Goal: Contribute content

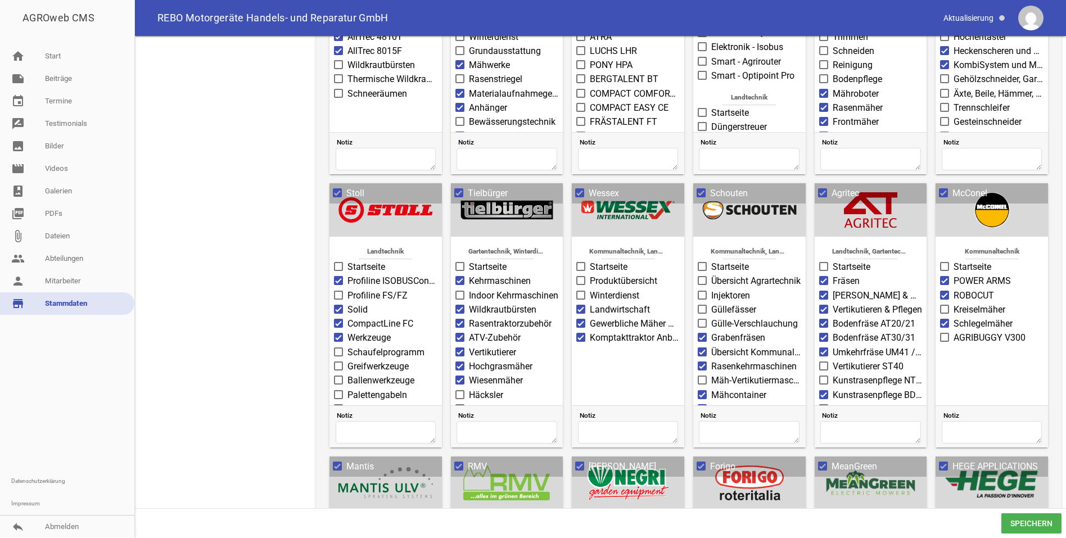
scroll to position [169, 0]
click at [67, 81] on link "note Beiträge" at bounding box center [67, 78] width 134 height 22
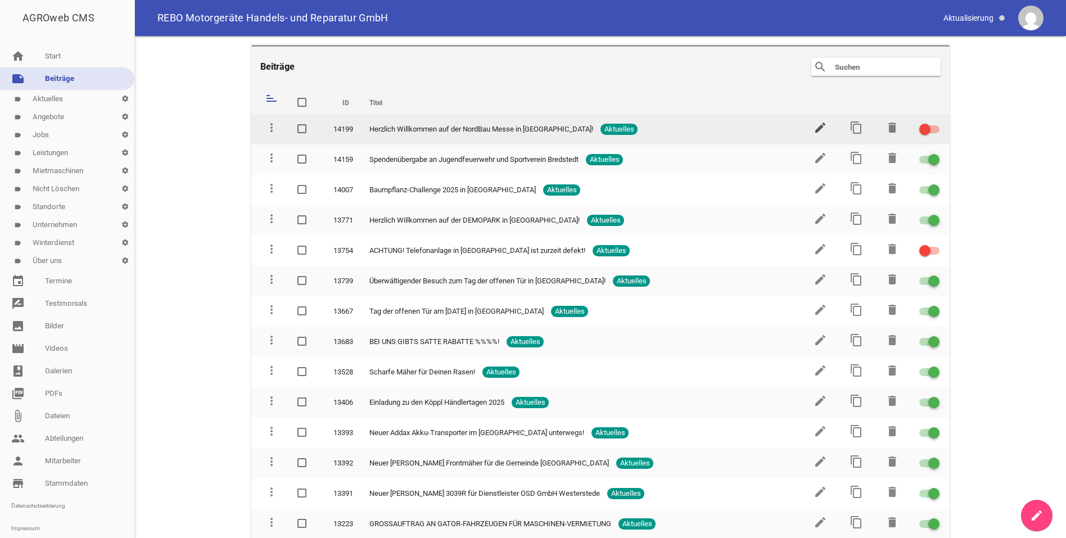
click at [813, 131] on icon "edit" at bounding box center [819, 127] width 13 height 13
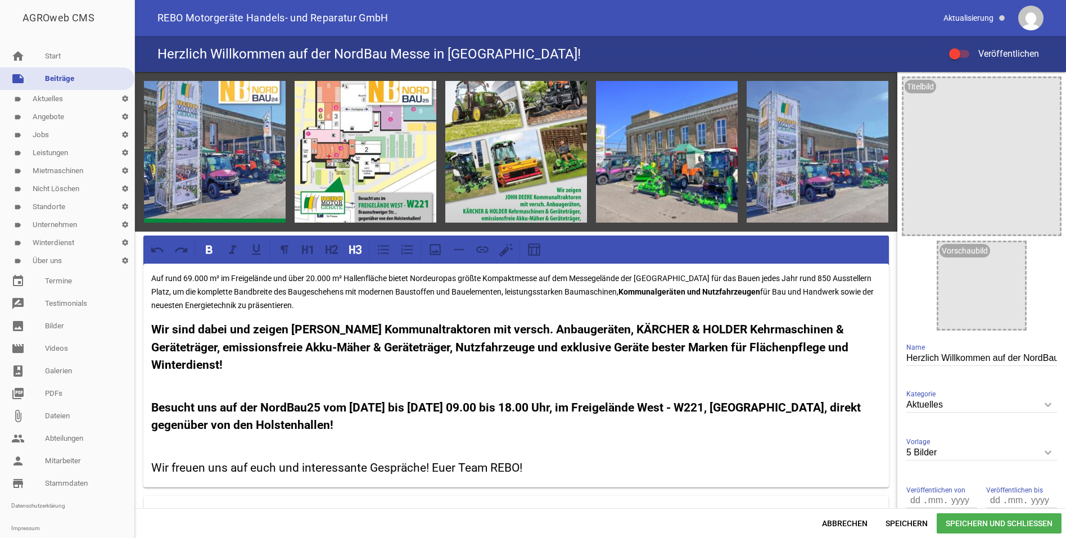
click at [394, 424] on h3 "Besucht uns auf der NordBau25 vom [DATE] bis [DATE] 09.00 bis 18.00 Uhr, im Fre…" at bounding box center [516, 416] width 730 height 35
click at [152, 465] on h3 "Wir freuen uns auf euch und interessante Gespräche! Euer Team REBO!" at bounding box center [516, 468] width 730 height 18
drag, startPoint x: 426, startPoint y: 422, endPoint x: 370, endPoint y: 424, distance: 55.7
click at [370, 424] on h3 "Besucht uns auf der NordBau25 vom [DATE] bis [DATE] 09.00 bis 18.00 Uhr, im Fre…" at bounding box center [516, 416] width 730 height 35
click at [153, 463] on h3 "Wir freuen uns auf euch und interessante Gespräche! Euer Team REBO!" at bounding box center [516, 468] width 730 height 18
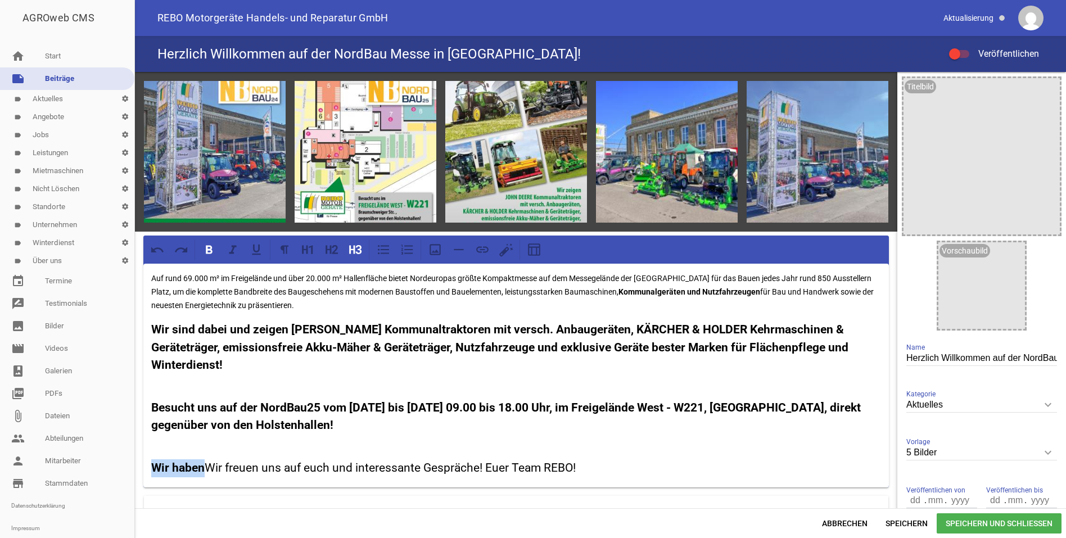
drag, startPoint x: 203, startPoint y: 468, endPoint x: 154, endPoint y: 467, distance: 49.5
click at [154, 467] on strong "Wir haben" at bounding box center [177, 467] width 53 height 13
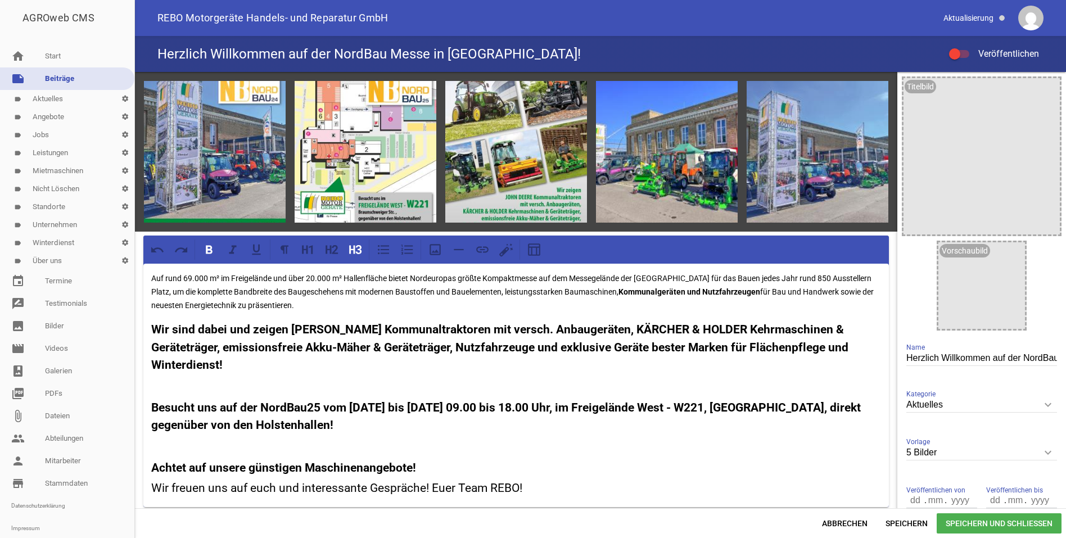
drag, startPoint x: 369, startPoint y: 425, endPoint x: 151, endPoint y: 406, distance: 218.9
click at [151, 406] on h3 "Besucht uns auf der NordBau25 vom [DATE] bis [DATE] 09.00 bis 18.00 Uhr, im Fre…" at bounding box center [516, 416] width 730 height 35
click at [334, 248] on icon at bounding box center [331, 249] width 15 height 15
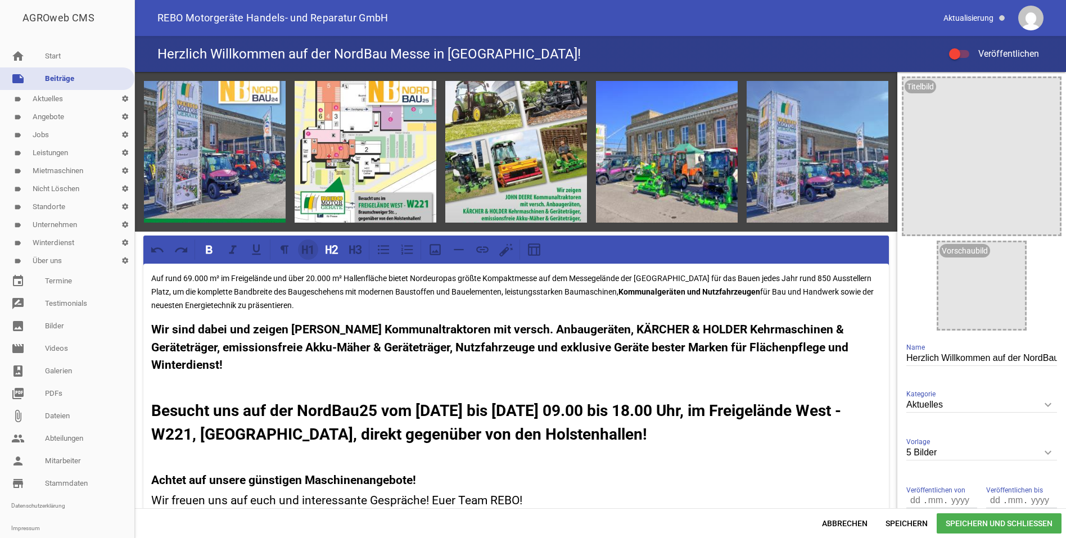
click at [306, 245] on icon at bounding box center [308, 249] width 15 height 15
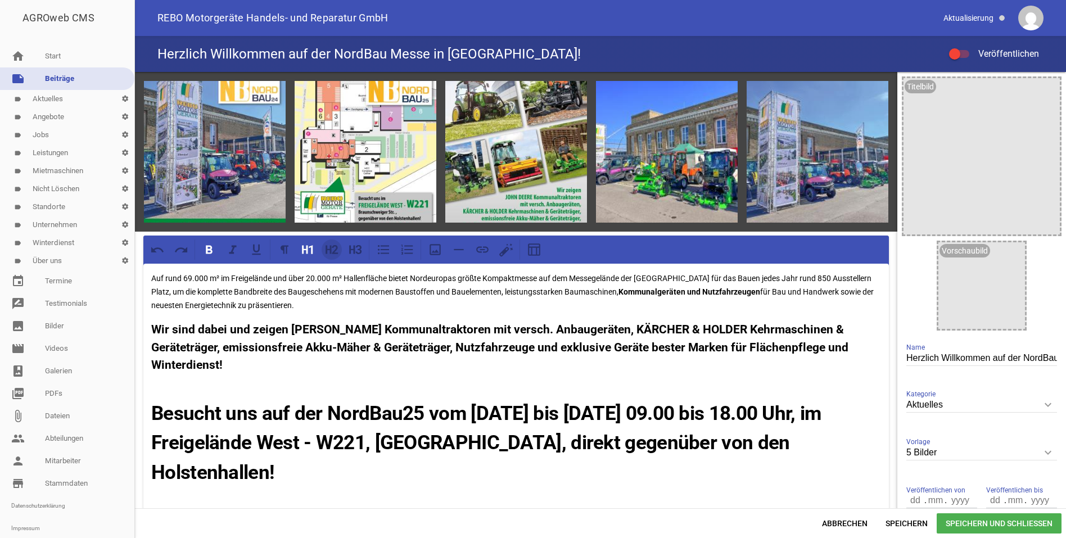
click at [333, 250] on icon at bounding box center [331, 249] width 15 height 15
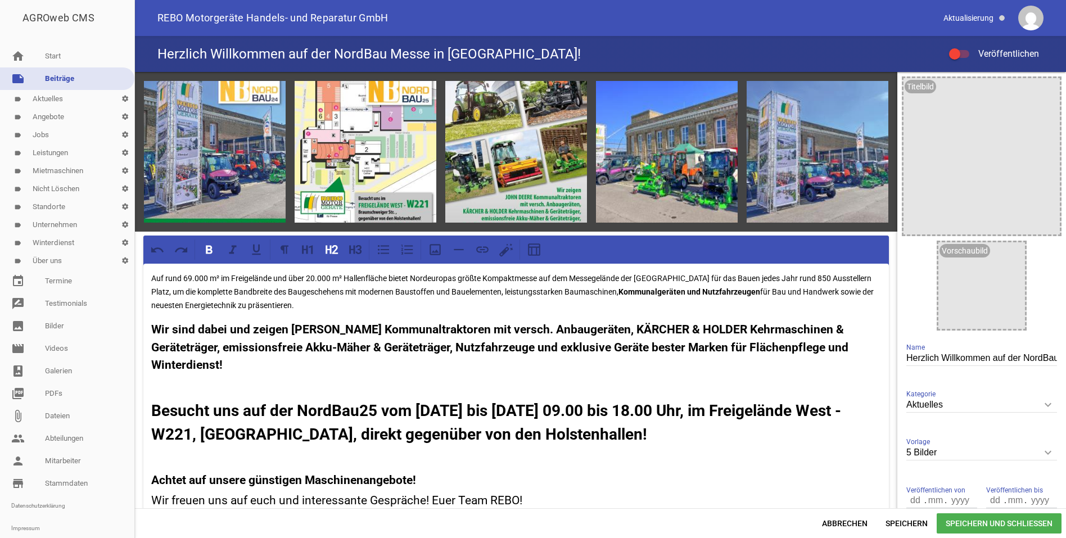
click at [702, 439] on h2 "Besucht uns auf der NordBau25 vom [DATE] bis [DATE] 09.00 bis 18.00 Uhr, im Fre…" at bounding box center [516, 422] width 730 height 47
click at [897, 522] on span "Speichern" at bounding box center [906, 523] width 60 height 20
click at [1039, 90] on icon "image" at bounding box center [1048, 90] width 18 height 18
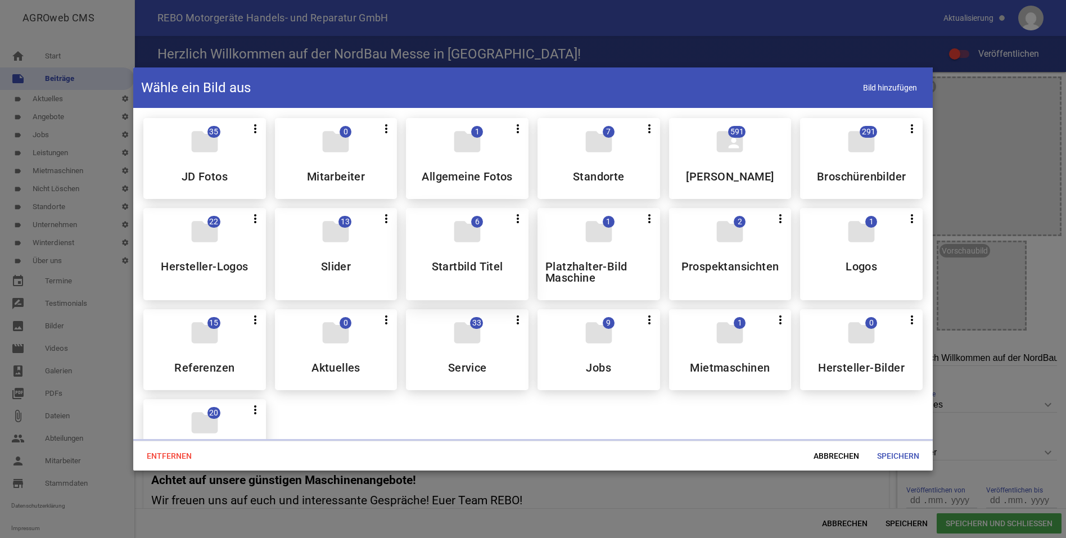
click at [345, 358] on div "folder 0 more_vert Teilen Bearbeiten Löschen Aktuelles" at bounding box center [336, 349] width 123 height 81
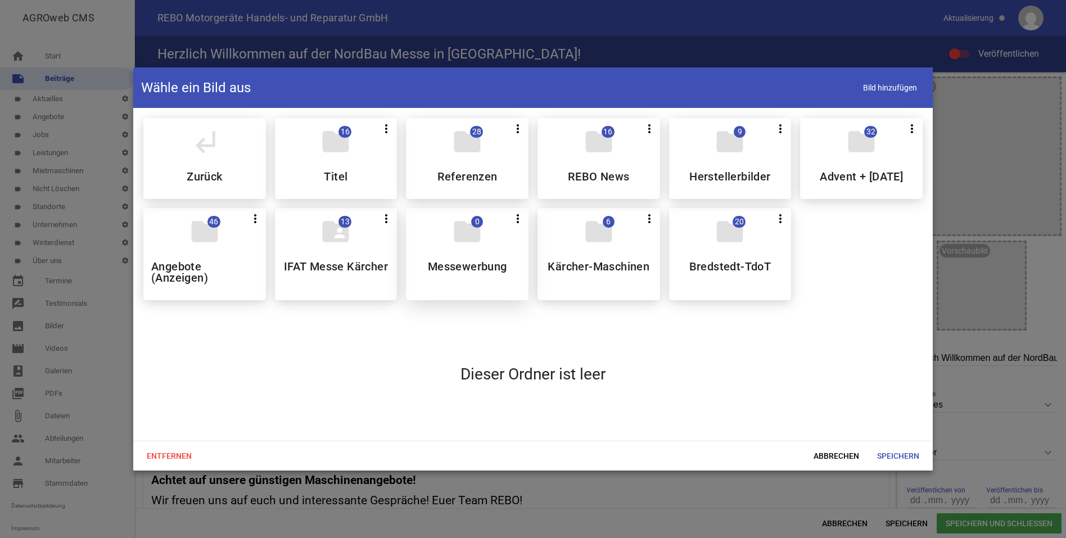
click at [505, 286] on div "folder 0 more_vert Teilen Bearbeiten Löschen Messewerbung" at bounding box center [467, 254] width 123 height 92
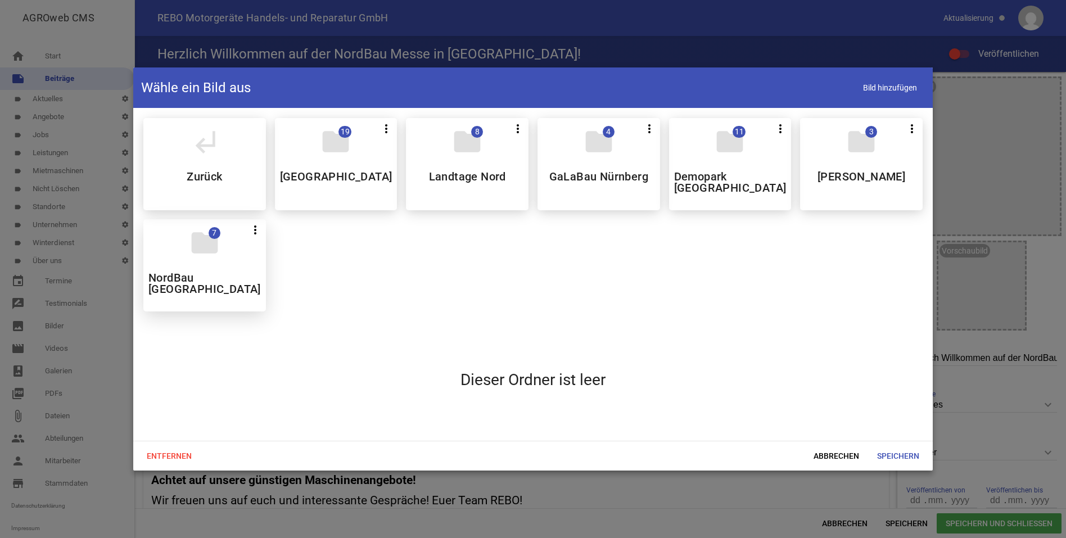
click at [216, 282] on h5 "NordBau [GEOGRAPHIC_DATA]" at bounding box center [204, 283] width 112 height 22
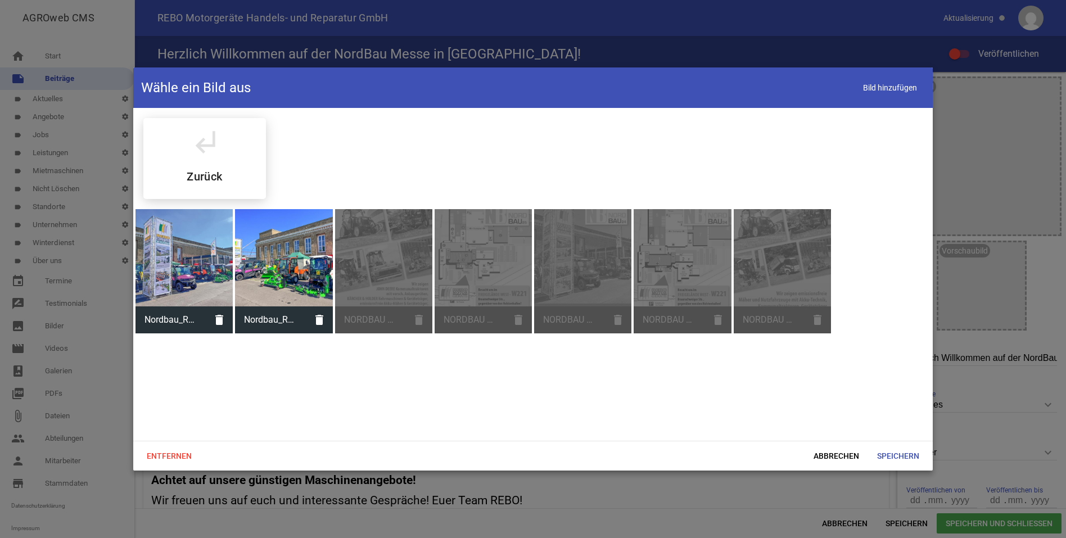
click at [306, 280] on div at bounding box center [283, 257] width 97 height 97
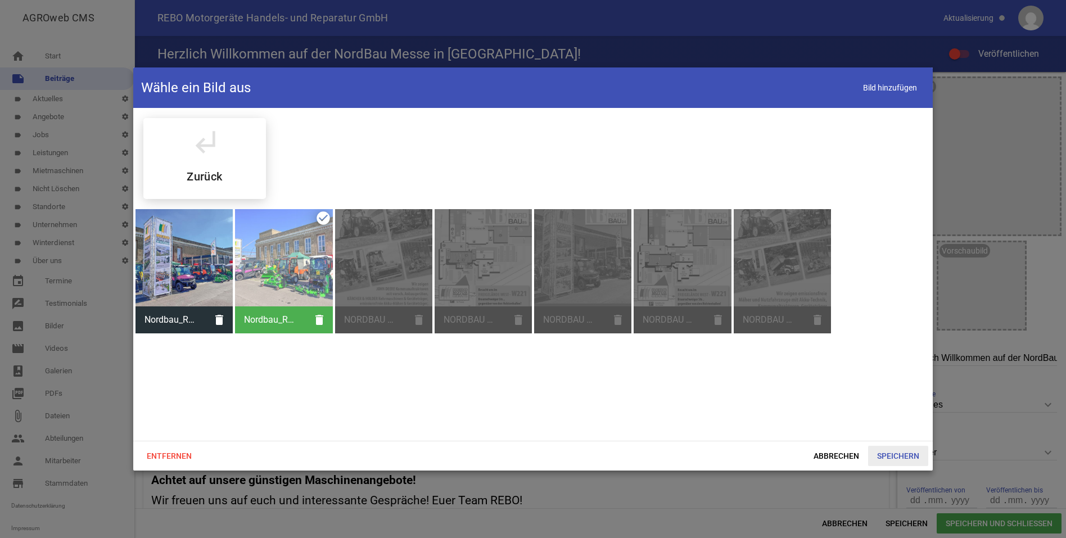
click at [895, 456] on span "Speichern" at bounding box center [898, 456] width 60 height 20
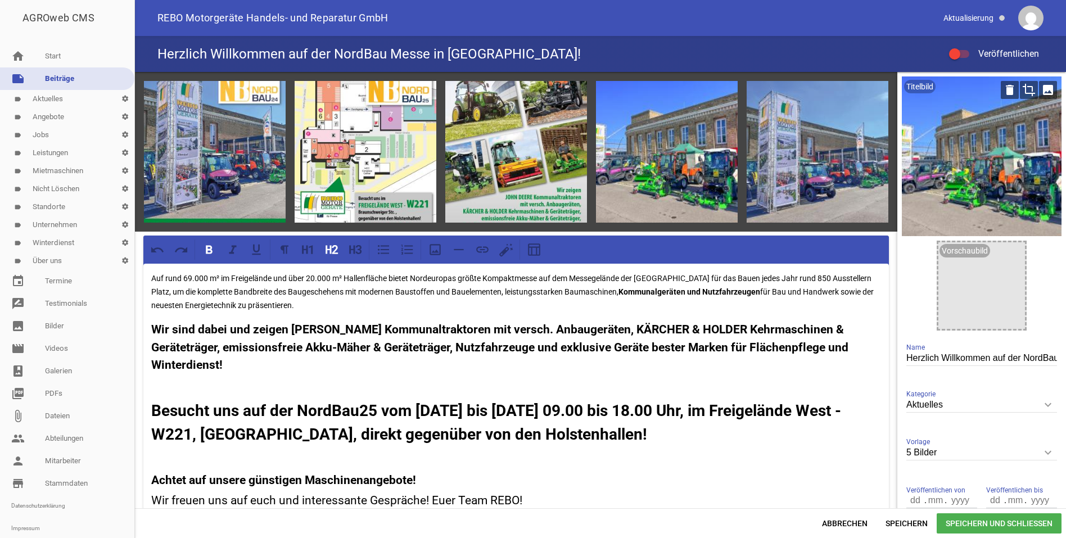
click at [1022, 92] on icon "crop" at bounding box center [1029, 90] width 18 height 18
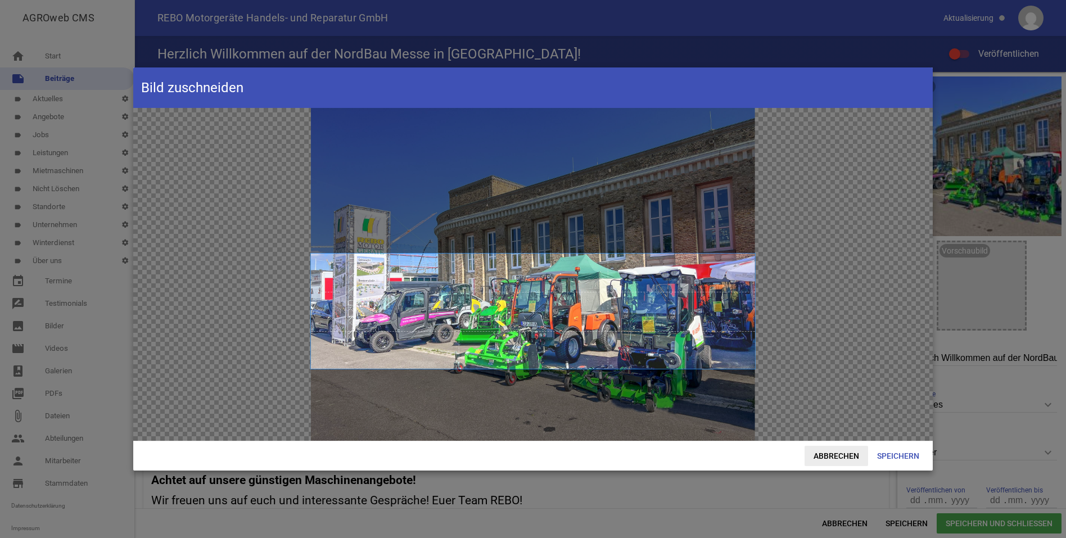
click at [833, 456] on span "Abbrechen" at bounding box center [836, 456] width 64 height 20
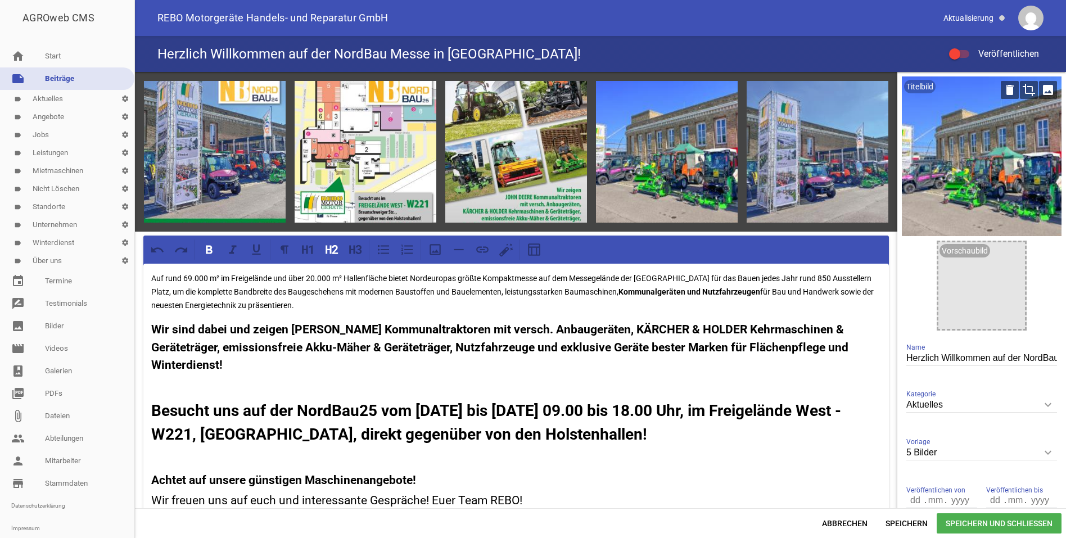
click at [1039, 91] on icon "image" at bounding box center [1048, 90] width 18 height 18
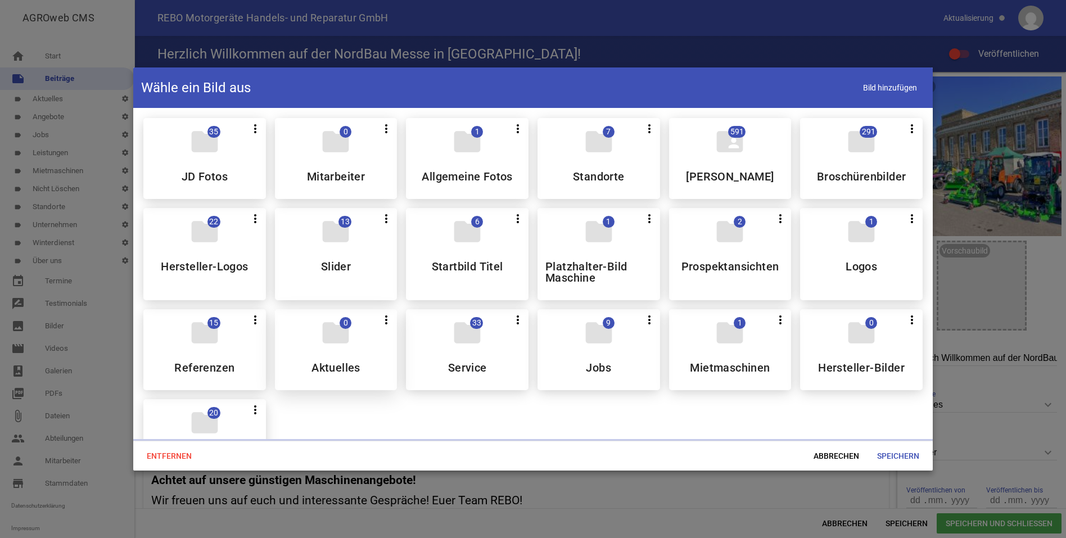
click at [346, 369] on div "folder 0 more_vert Teilen Bearbeiten Löschen Aktuelles" at bounding box center [336, 349] width 123 height 81
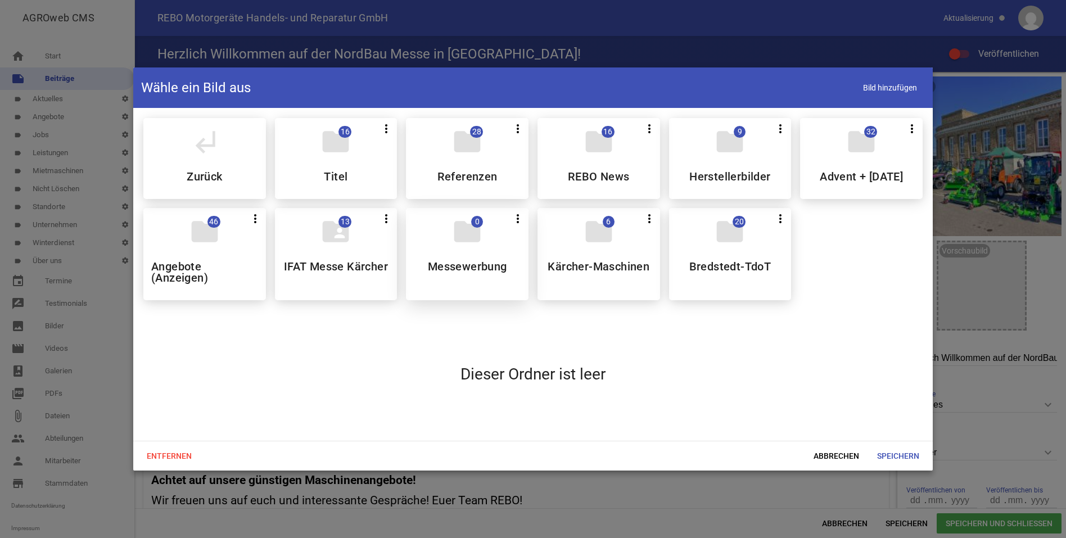
drag, startPoint x: 483, startPoint y: 286, endPoint x: 498, endPoint y: 284, distance: 15.2
click at [483, 285] on div "folder 0 more_vert Teilen Bearbeiten Löschen Messewerbung" at bounding box center [467, 254] width 123 height 92
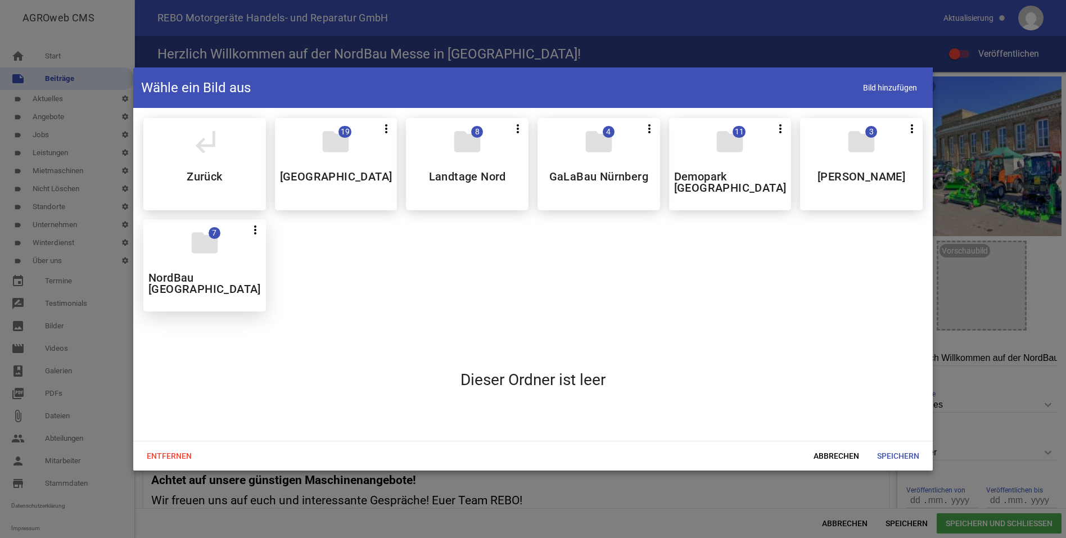
click at [245, 272] on h5 "NordBau [GEOGRAPHIC_DATA]" at bounding box center [204, 283] width 112 height 22
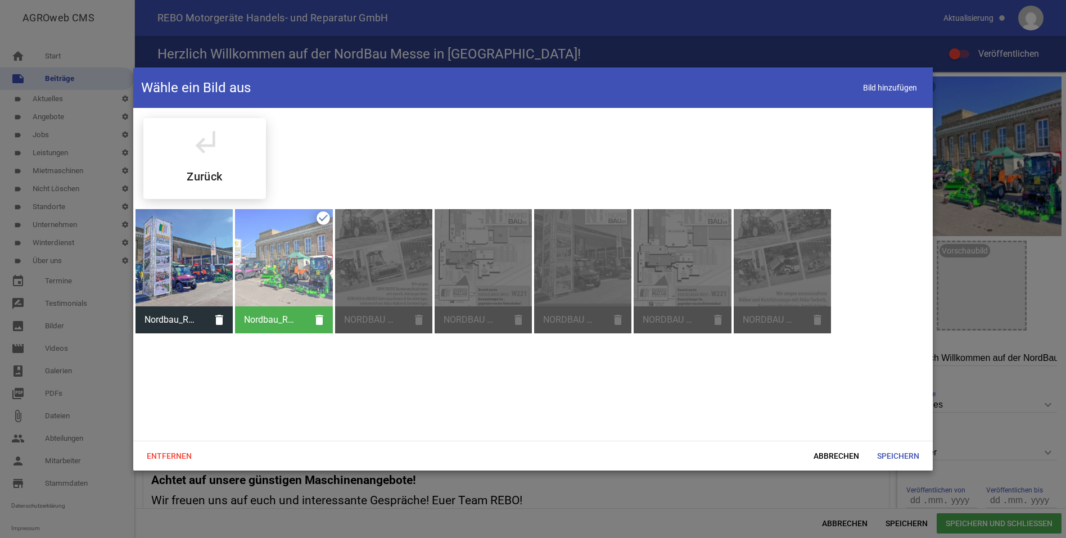
click at [206, 270] on div at bounding box center [183, 257] width 97 height 97
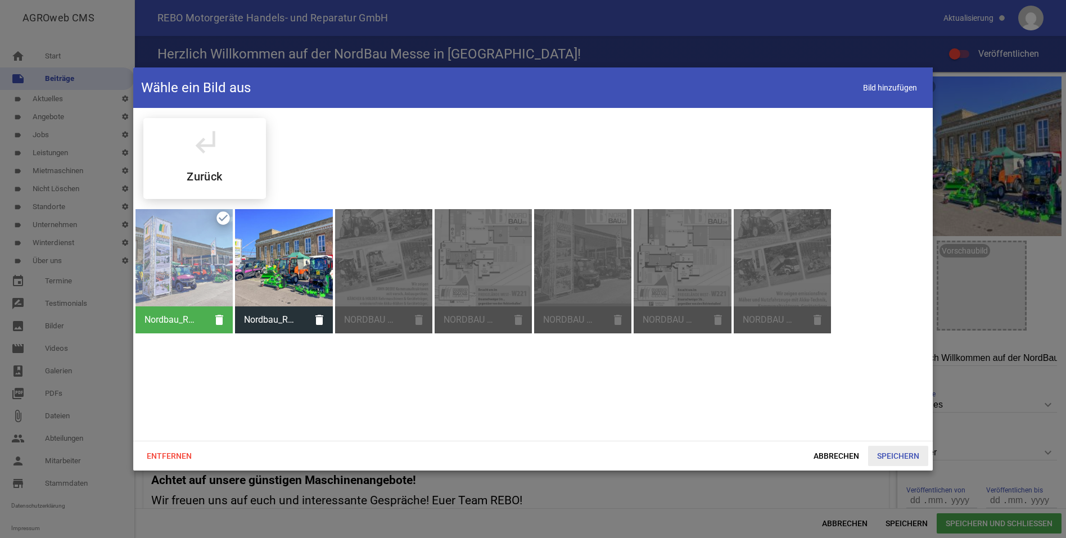
click at [893, 457] on span "Speichern" at bounding box center [898, 456] width 60 height 20
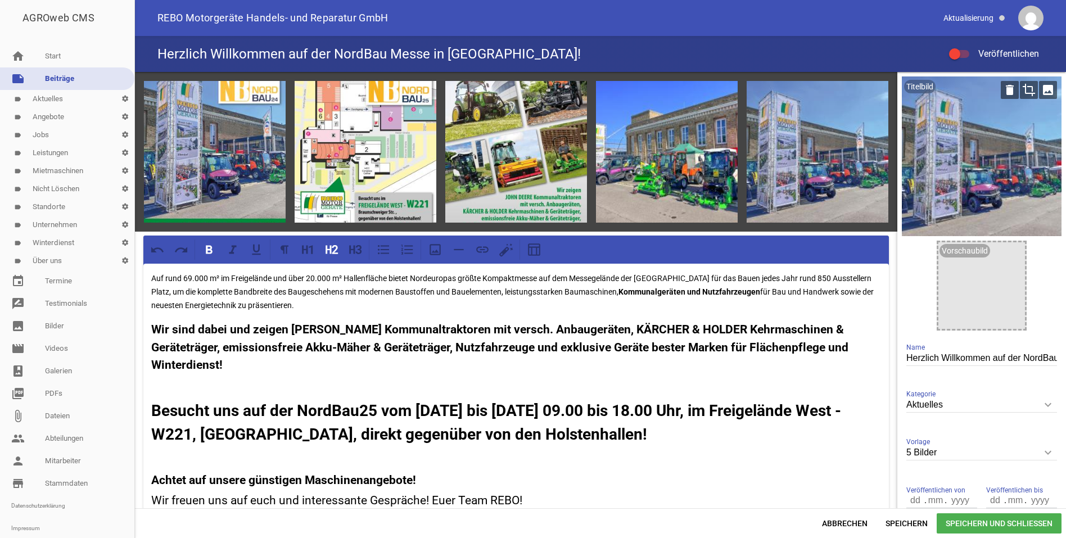
click at [1023, 83] on icon "crop" at bounding box center [1029, 90] width 18 height 18
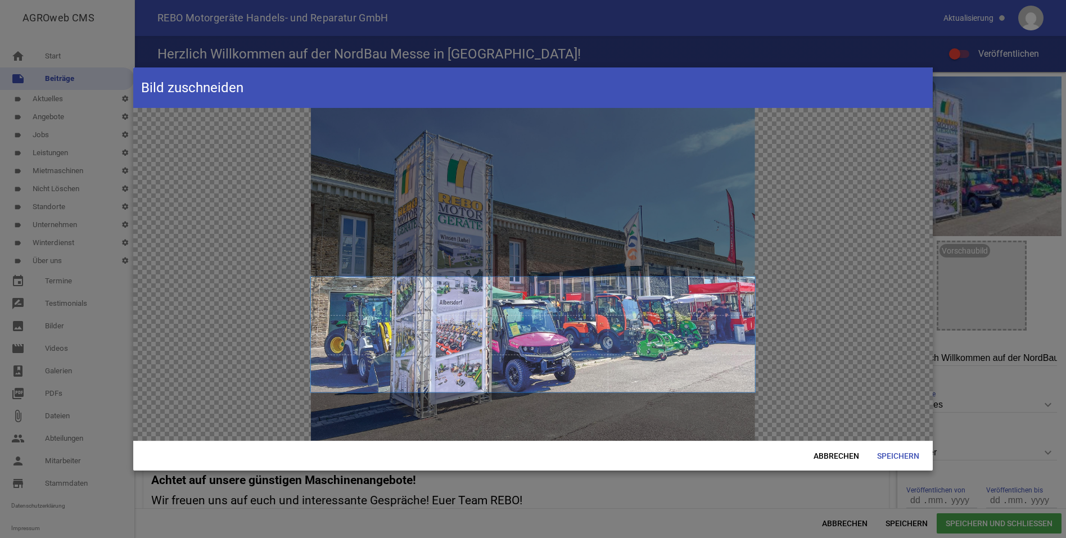
click at [554, 391] on span at bounding box center [533, 335] width 444 height 116
click at [902, 453] on span "Speichern" at bounding box center [898, 456] width 60 height 20
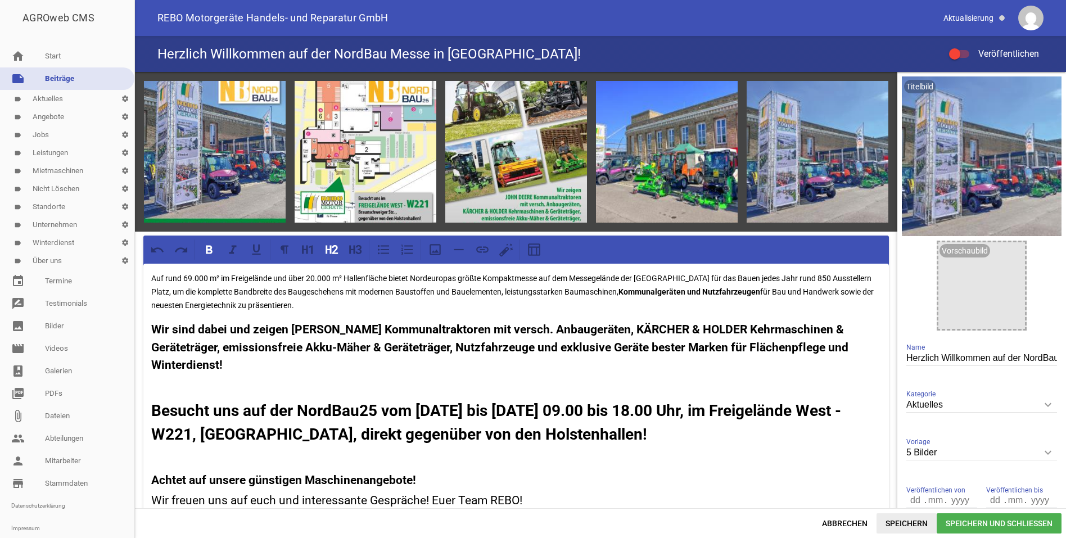
click at [903, 524] on span "Speichern" at bounding box center [906, 523] width 60 height 20
click at [994, 51] on span "Veröffentlichen" at bounding box center [1002, 53] width 74 height 11
click at [965, 47] on input "Veröffentlichen" at bounding box center [965, 47] width 0 height 0
click at [899, 524] on span "Speichern" at bounding box center [906, 523] width 60 height 20
drag, startPoint x: 151, startPoint y: 408, endPoint x: 696, endPoint y: 440, distance: 546.2
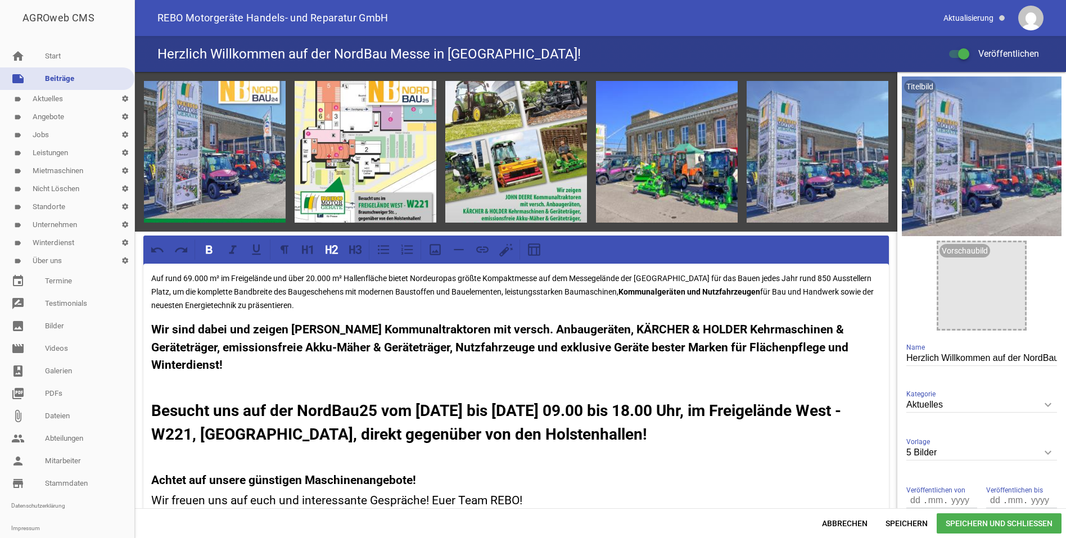
click at [696, 440] on h2 "Besucht uns auf der NordBau25 vom [DATE] bis [DATE] 09.00 bis 18.00 Uhr, im Fre…" at bounding box center [516, 422] width 730 height 47
click at [354, 250] on icon at bounding box center [352, 249] width 6 height 8
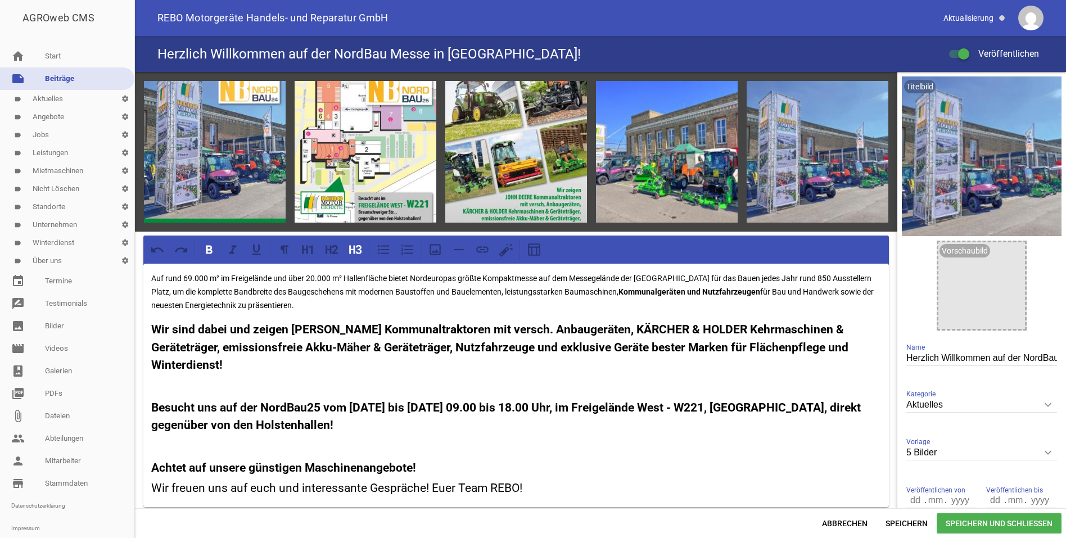
click at [505, 452] on div "Auf rund 69.000 m² im Freigelände und über 20.000 m² Hallenfläche bietet Norde…" at bounding box center [515, 385] width 745 height 243
click at [898, 524] on span "Speichern" at bounding box center [906, 523] width 60 height 20
click at [375, 445] on p at bounding box center [516, 443] width 730 height 13
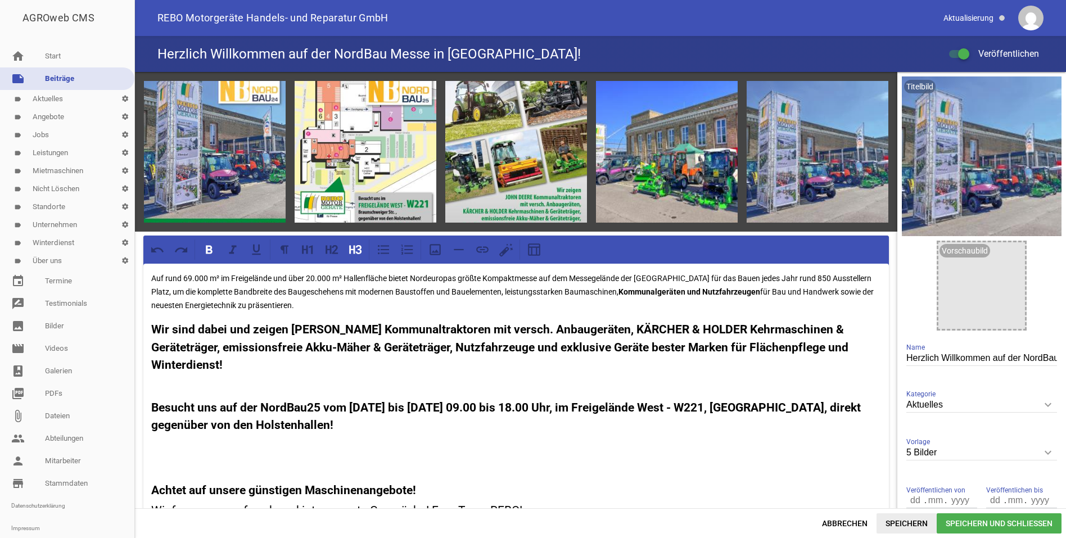
click at [901, 523] on span "Speichern" at bounding box center [906, 523] width 60 height 20
click at [271, 459] on p at bounding box center [516, 465] width 730 height 13
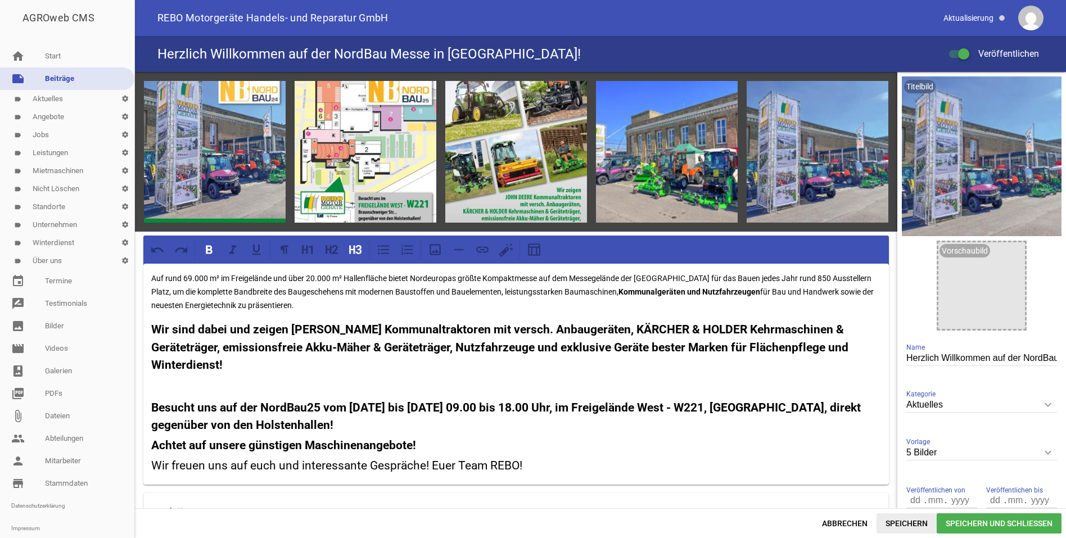
click at [902, 522] on span "Speichern" at bounding box center [906, 523] width 60 height 20
click at [1000, 522] on span "Speichern und Schließen" at bounding box center [999, 523] width 125 height 20
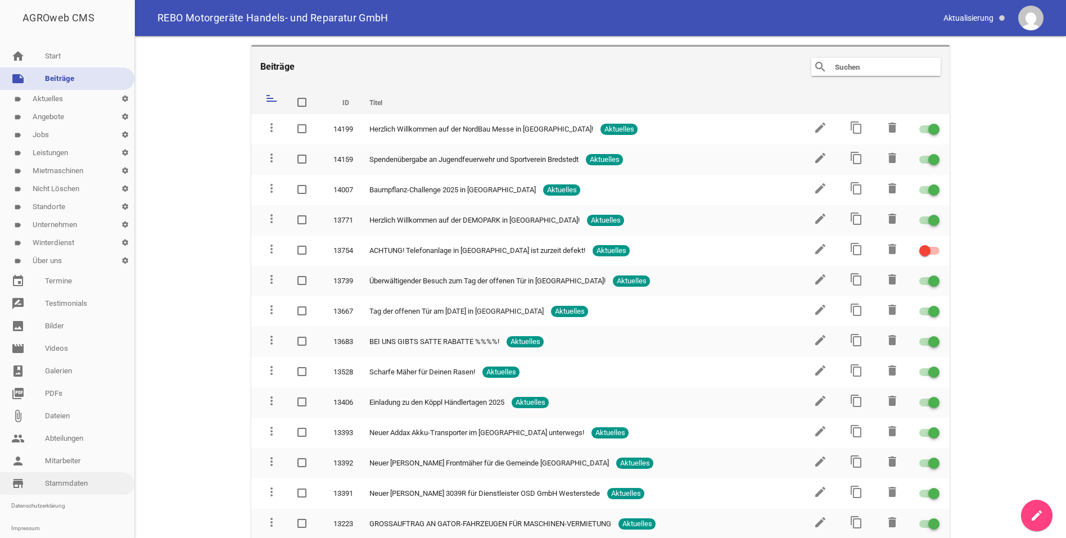
scroll to position [25, 0]
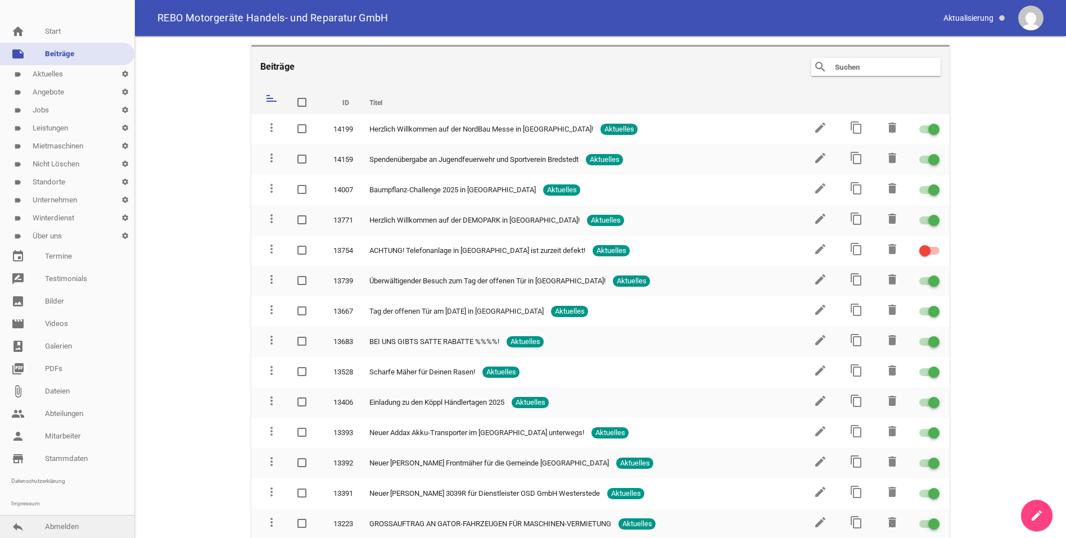
click at [65, 526] on link "reply Abmelden" at bounding box center [67, 526] width 134 height 22
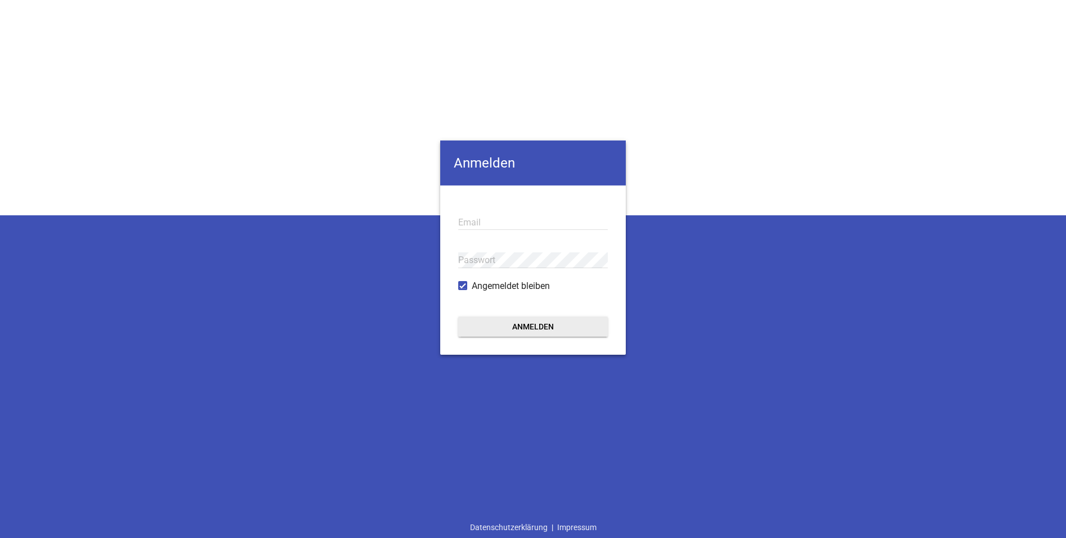
type input "[EMAIL_ADDRESS][DOMAIN_NAME]"
